Goal: Information Seeking & Learning: Learn about a topic

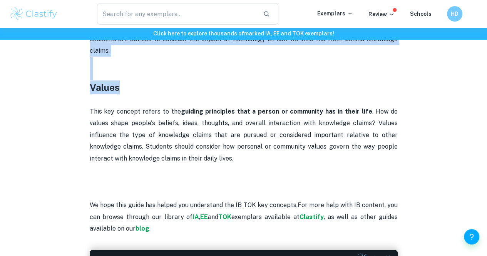
scroll to position [1550, 0]
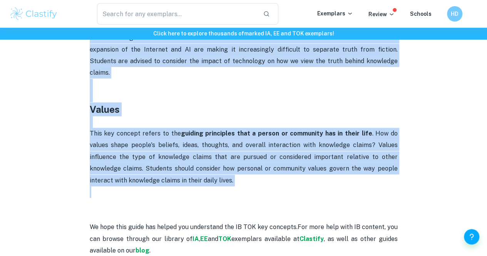
drag, startPoint x: 91, startPoint y: 87, endPoint x: 279, endPoint y: 167, distance: 204.6
copy div "Certainty Certainty refers to the degree of confidence we have in knowledge cla…"
click at [338, 144] on p "This key concept refers to the guiding principles that a person or community ha…" at bounding box center [244, 157] width 308 height 59
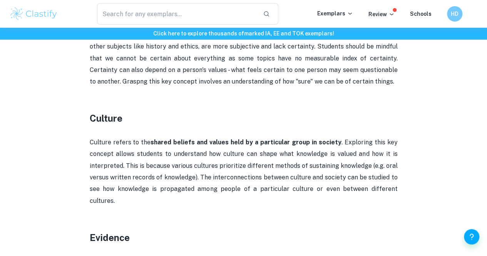
scroll to position [502, 0]
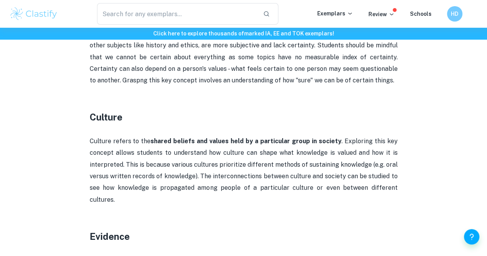
click at [308, 86] on p "Certainty refers to the degree of confidence we have in knowledge claims . Some…" at bounding box center [244, 51] width 308 height 70
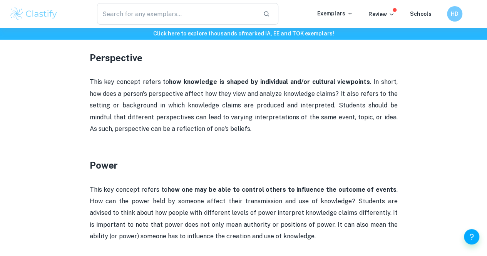
scroll to position [1156, 0]
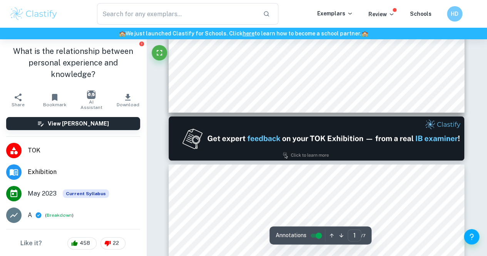
type input "2"
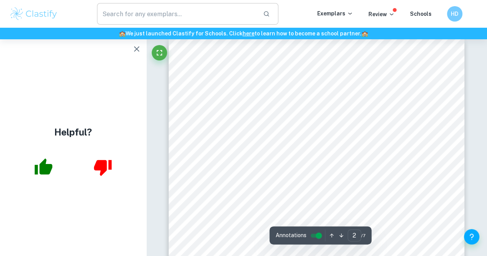
scroll to position [462, 0]
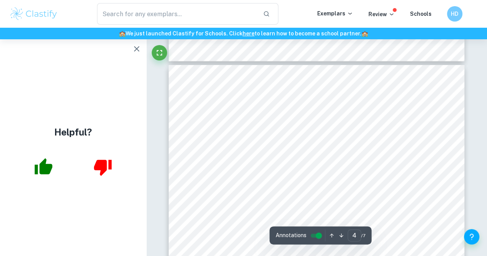
scroll to position [1310, 0]
